Goal: Information Seeking & Learning: Understand process/instructions

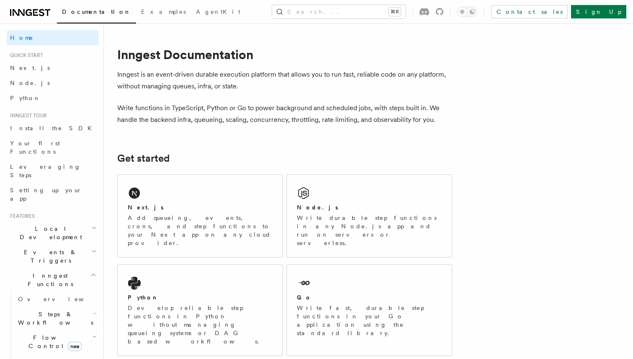
click at [54, 221] on h2 "Local Development" at bounding box center [53, 232] width 92 height 23
click at [48, 245] on link "Overview" at bounding box center [57, 252] width 84 height 15
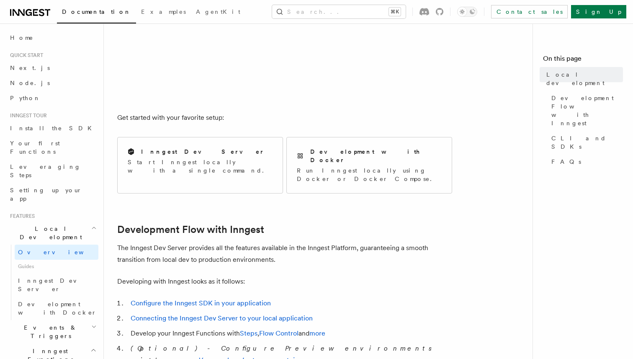
scroll to position [351, 0]
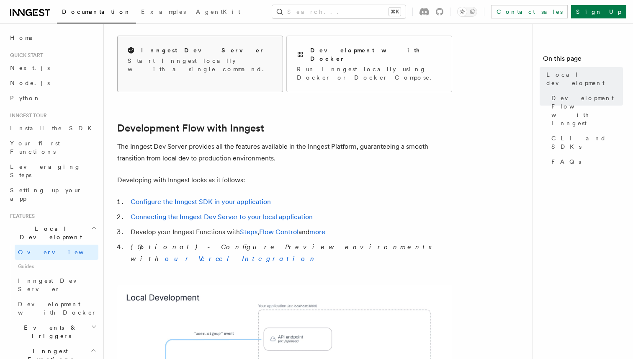
click at [192, 51] on div "Inngest Dev Server" at bounding box center [200, 50] width 145 height 9
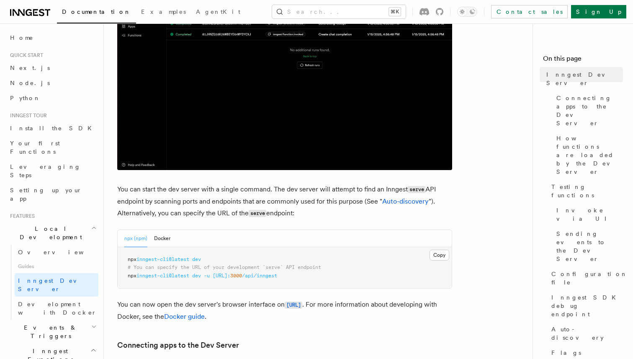
scroll to position [271, 0]
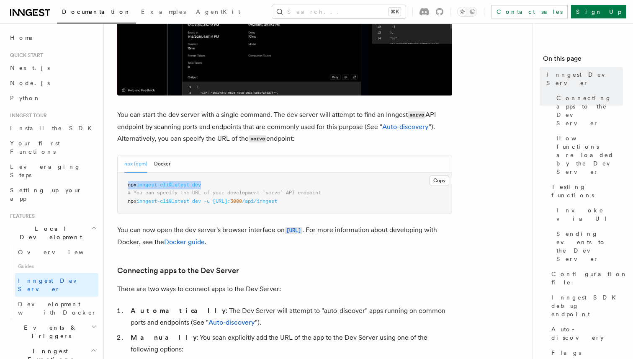
drag, startPoint x: 220, startPoint y: 182, endPoint x: 112, endPoint y: 187, distance: 108.2
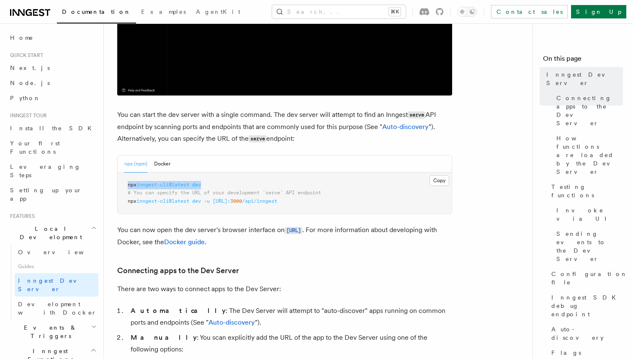
copy span "npx inngest-cli@latest dev"
